Goal: Task Accomplishment & Management: Manage account settings

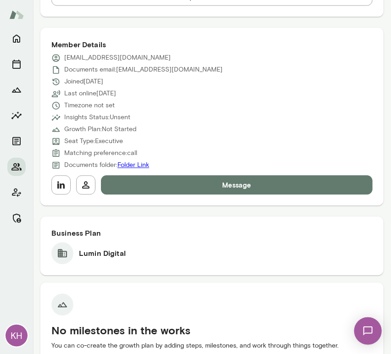
scroll to position [387, 0]
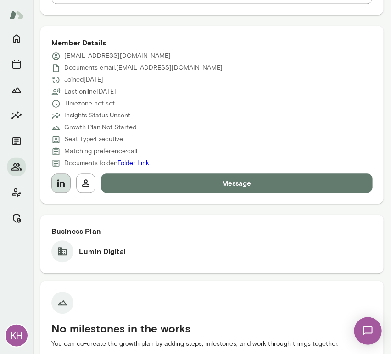
click at [65, 184] on icon "button" at bounding box center [60, 183] width 11 height 11
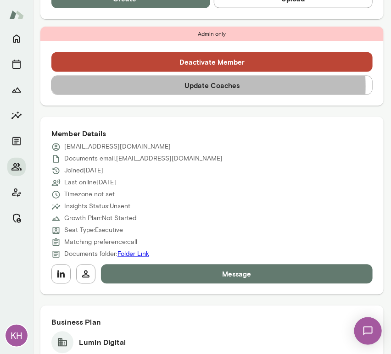
click at [169, 86] on button "Update Coaches" at bounding box center [211, 85] width 321 height 19
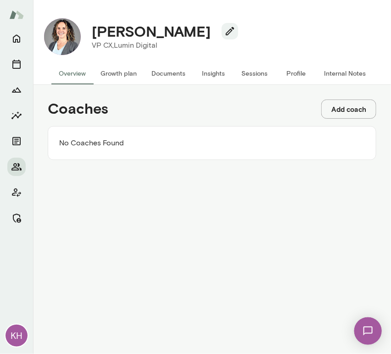
click at [346, 108] on button "Add coach" at bounding box center [348, 109] width 55 height 19
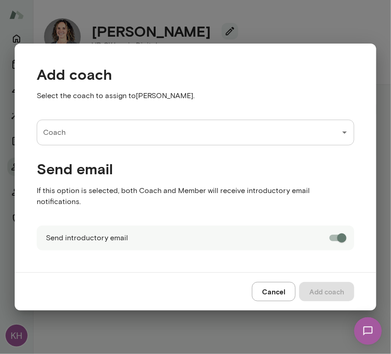
click at [172, 139] on input "Coach" at bounding box center [188, 132] width 295 height 17
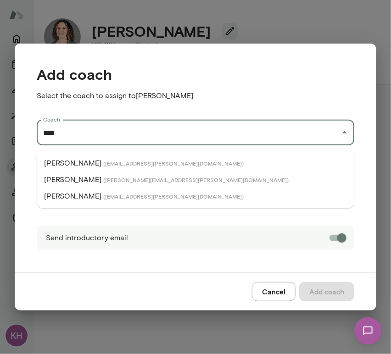
click at [103, 194] on span "( [EMAIL_ADDRESS][PERSON_NAME][DOMAIN_NAME] )" at bounding box center [173, 196] width 140 height 7
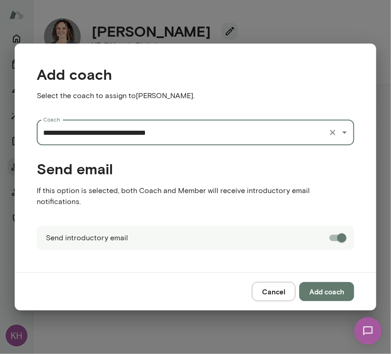
type input "**********"
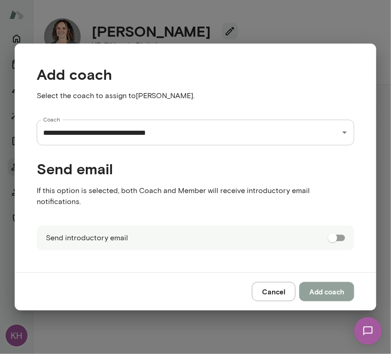
click at [320, 288] on button "Add coach" at bounding box center [326, 291] width 55 height 19
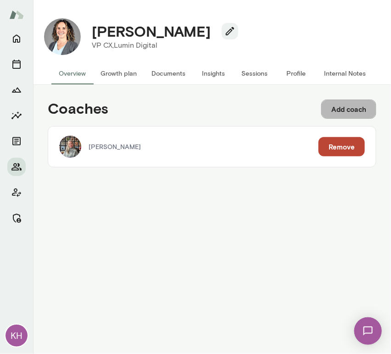
click at [359, 107] on button "Add coach" at bounding box center [348, 109] width 55 height 19
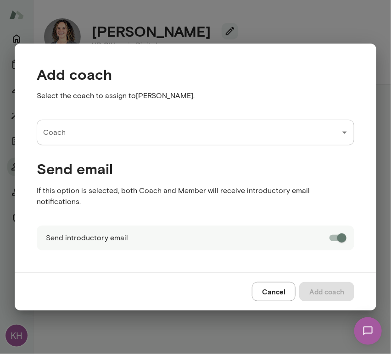
click at [160, 127] on div "Coach" at bounding box center [195, 133] width 317 height 26
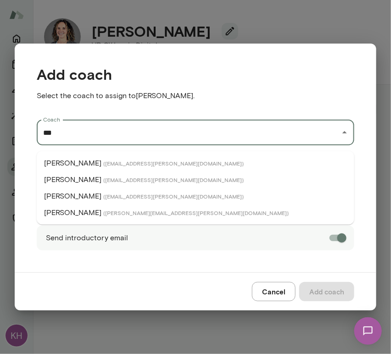
click at [110, 215] on span "( [PERSON_NAME][EMAIL_ADDRESS][PERSON_NAME][DOMAIN_NAME] )" at bounding box center [195, 212] width 185 height 7
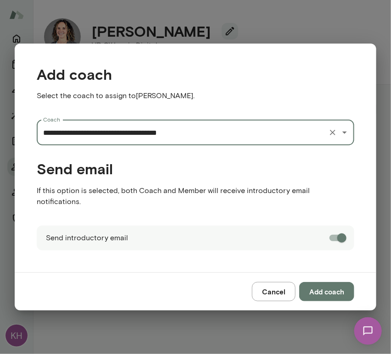
type input "**********"
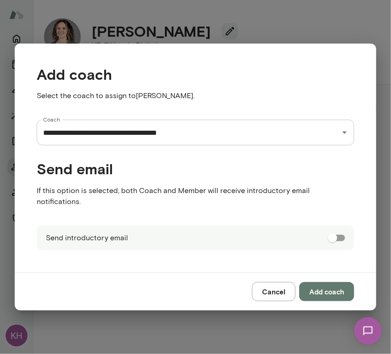
click at [326, 285] on button "Add coach" at bounding box center [326, 291] width 55 height 19
click at [326, 285] on div "Cancel Add coach" at bounding box center [195, 291] width 361 height 38
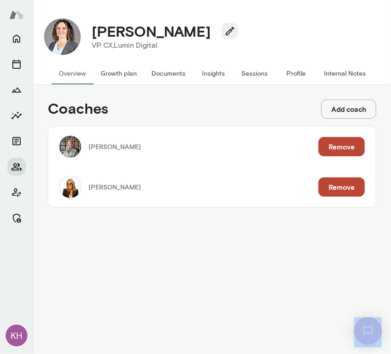
click at [333, 70] on button "Internal Notes" at bounding box center [344, 73] width 56 height 22
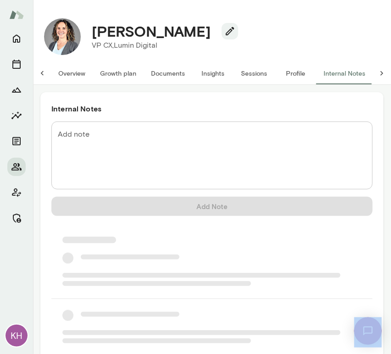
scroll to position [0, 7]
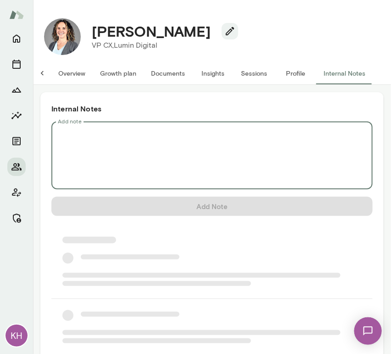
click at [128, 152] on textarea "Add note" at bounding box center [212, 155] width 308 height 53
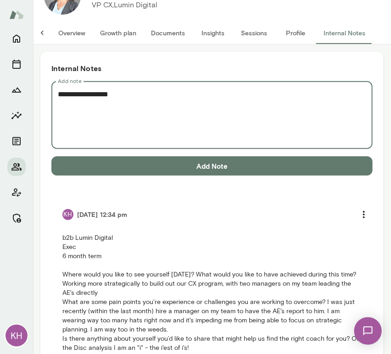
scroll to position [47, 0]
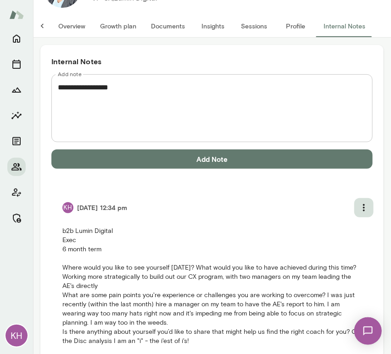
click at [363, 207] on icon "more" at bounding box center [364, 207] width 2 height 7
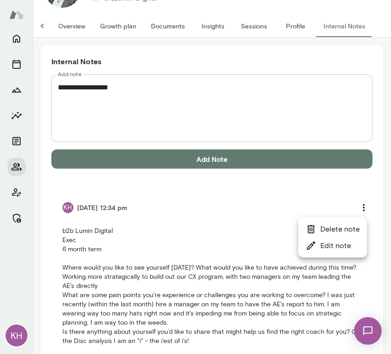
click at [329, 233] on li "Delete note" at bounding box center [332, 229] width 69 height 17
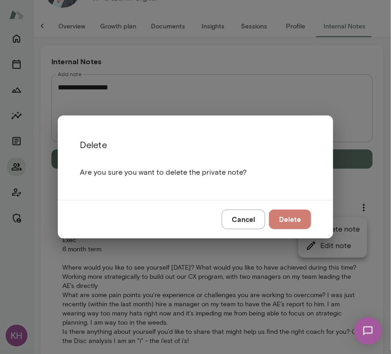
click at [287, 226] on button "Delete" at bounding box center [290, 219] width 42 height 19
click at [288, 224] on button "Delete" at bounding box center [290, 219] width 42 height 19
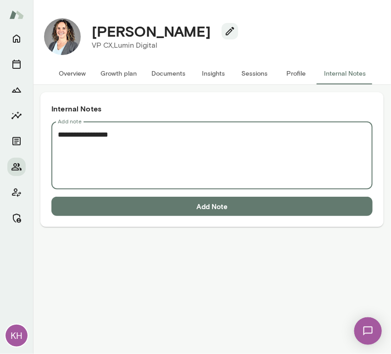
click at [76, 142] on textarea "**********" at bounding box center [212, 155] width 308 height 53
paste textarea "**********"
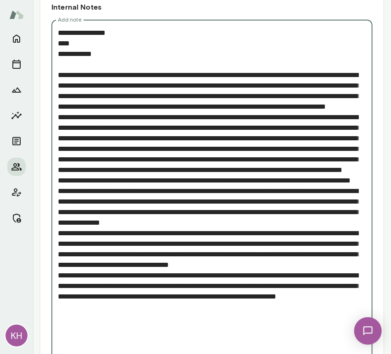
scroll to position [165, 0]
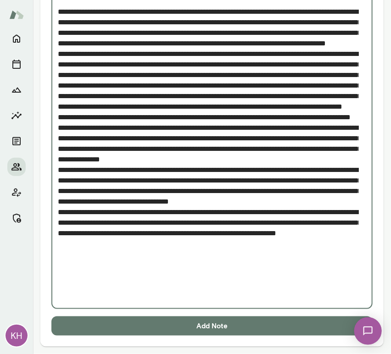
type textarea "**********"
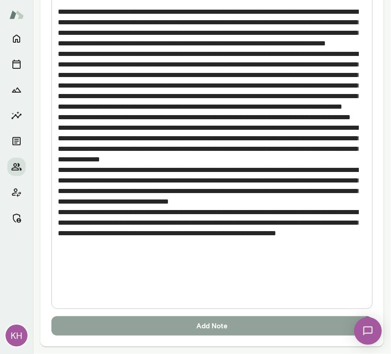
click at [111, 325] on button "Add Note" at bounding box center [211, 325] width 321 height 19
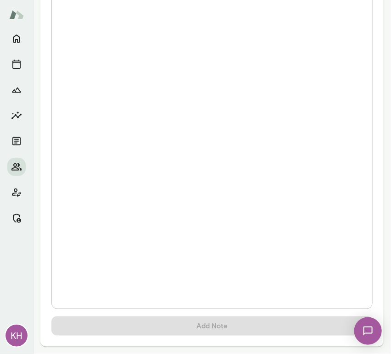
scroll to position [0, 0]
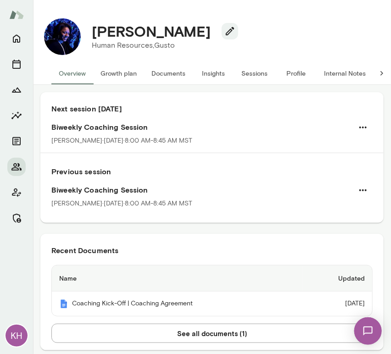
click at [264, 71] on button "Sessions" at bounding box center [254, 73] width 41 height 22
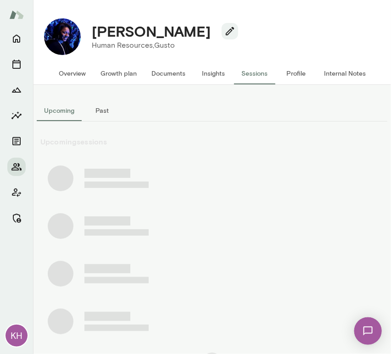
click at [100, 110] on button "Past" at bounding box center [102, 111] width 41 height 22
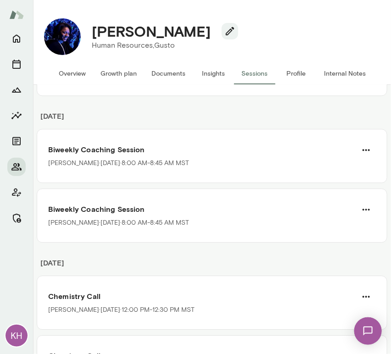
scroll to position [672, 0]
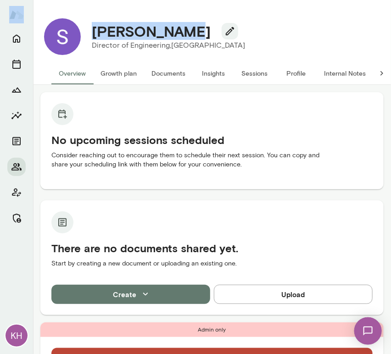
drag, startPoint x: 181, startPoint y: 36, endPoint x: 80, endPoint y: 28, distance: 101.2
click at [80, 28] on div "Sunil George Director of Engineering, Juniper Square (GMT-07:00) Los Angeles" at bounding box center [212, 36] width 350 height 51
copy div "KH Sunil George"
